Goal: Transaction & Acquisition: Subscribe to service/newsletter

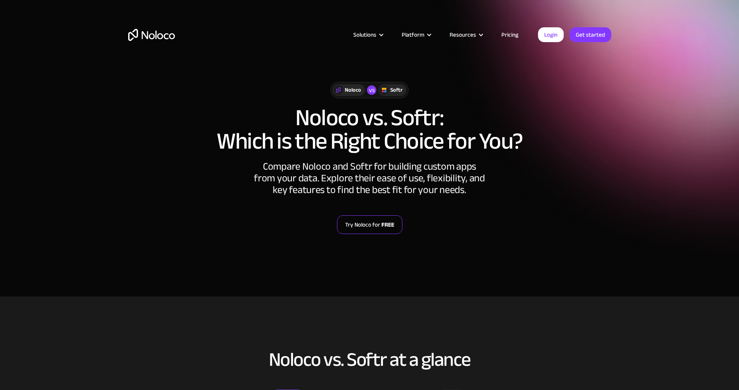
click at [361, 228] on link "Try Noloco for FREE" at bounding box center [369, 224] width 65 height 19
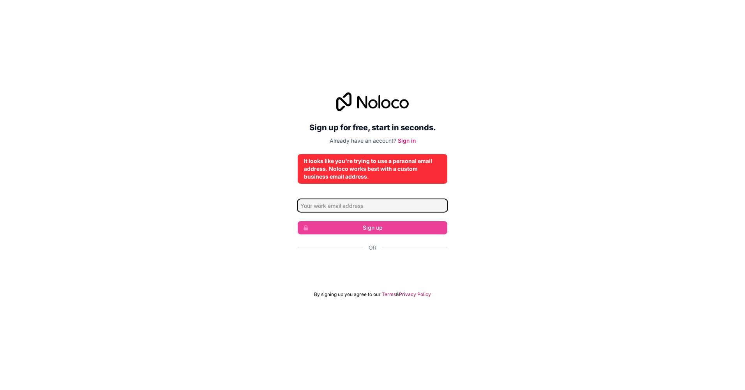
click at [391, 206] on input "Email address" at bounding box center [373, 205] width 150 height 12
type input "[PERSON_NAME][EMAIL_ADDRESS][PERSON_NAME][DOMAIN_NAME]"
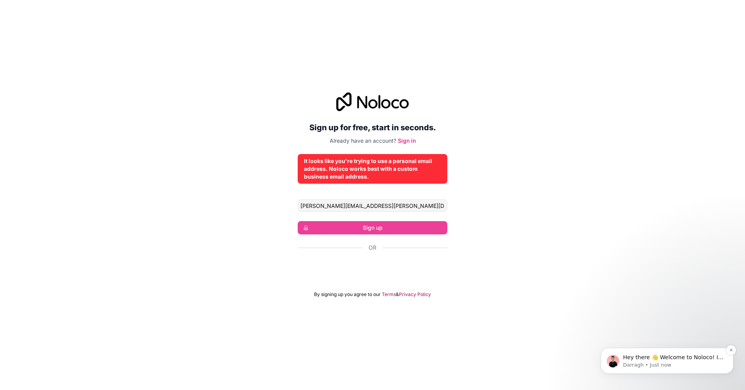
click at [673, 369] on div "Hey there 👋 Welcome to Noloco! If you have any questions, just reply to this me…" at bounding box center [667, 361] width 133 height 26
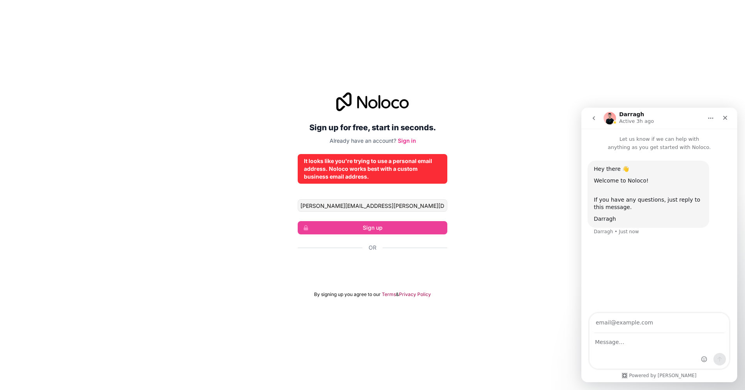
click at [644, 350] on div "Intercom messenger" at bounding box center [660, 350] width 140 height 35
click at [645, 349] on div "Intercom messenger" at bounding box center [660, 350] width 140 height 35
click at [619, 348] on div "Intercom messenger" at bounding box center [660, 350] width 140 height 35
